Goal: Task Accomplishment & Management: Complete application form

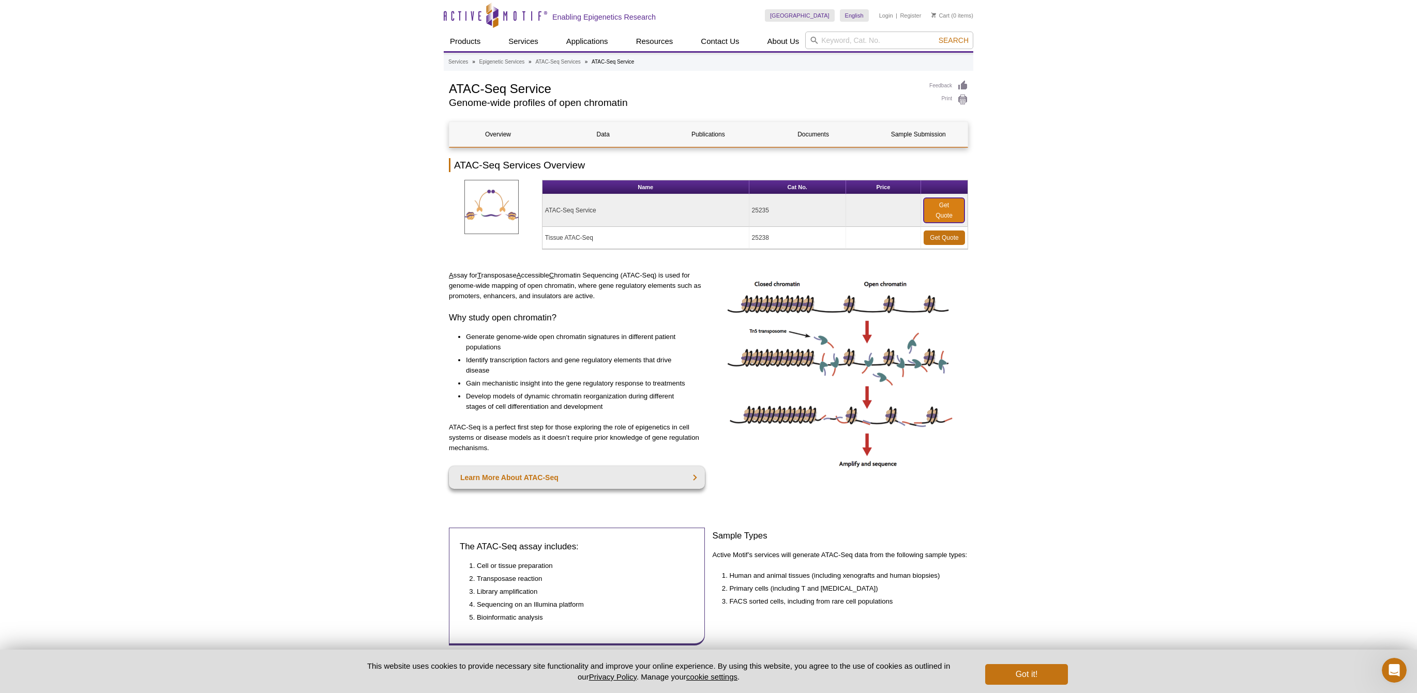
click at [952, 213] on link "Get Quote" at bounding box center [943, 210] width 41 height 25
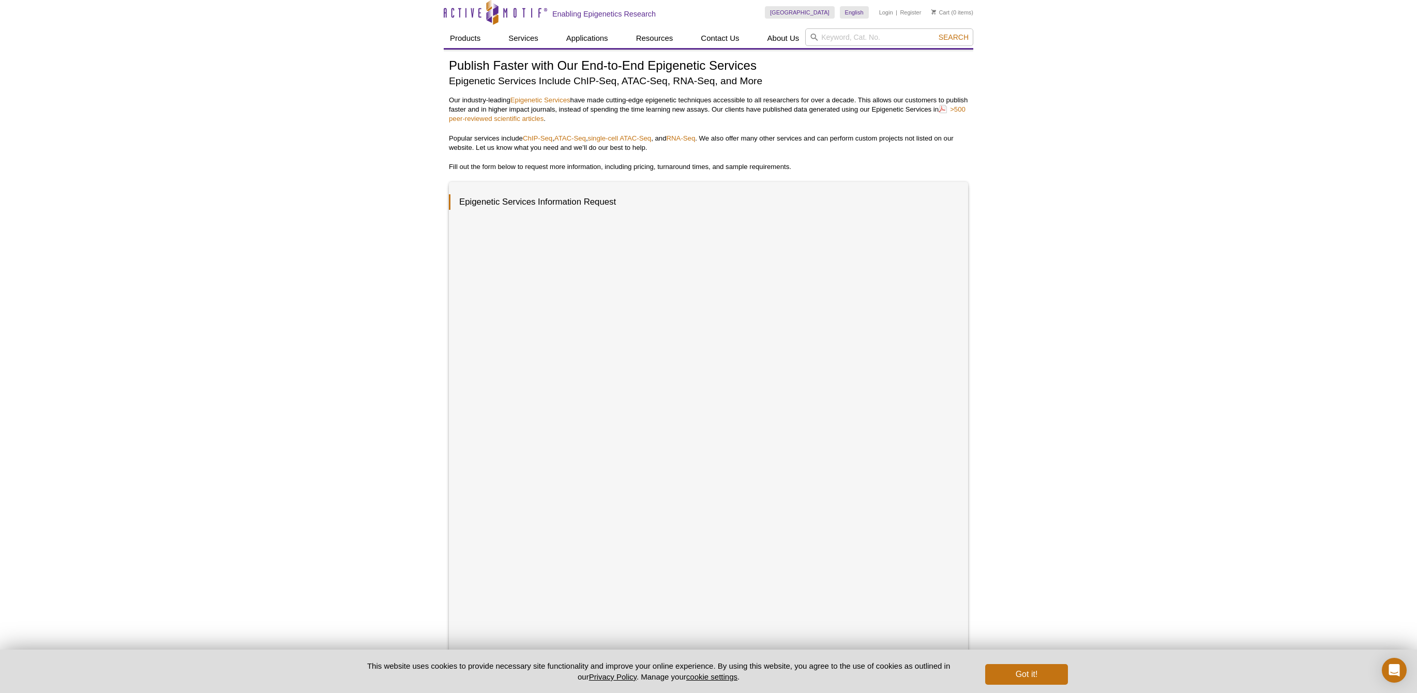
scroll to position [4, 0]
click at [1150, 469] on div "Active Motif Logo Enabling Epigenetics Research 0 Search Skip to content Active…" at bounding box center [708, 414] width 1417 height 837
